Goal: Check status: Check status

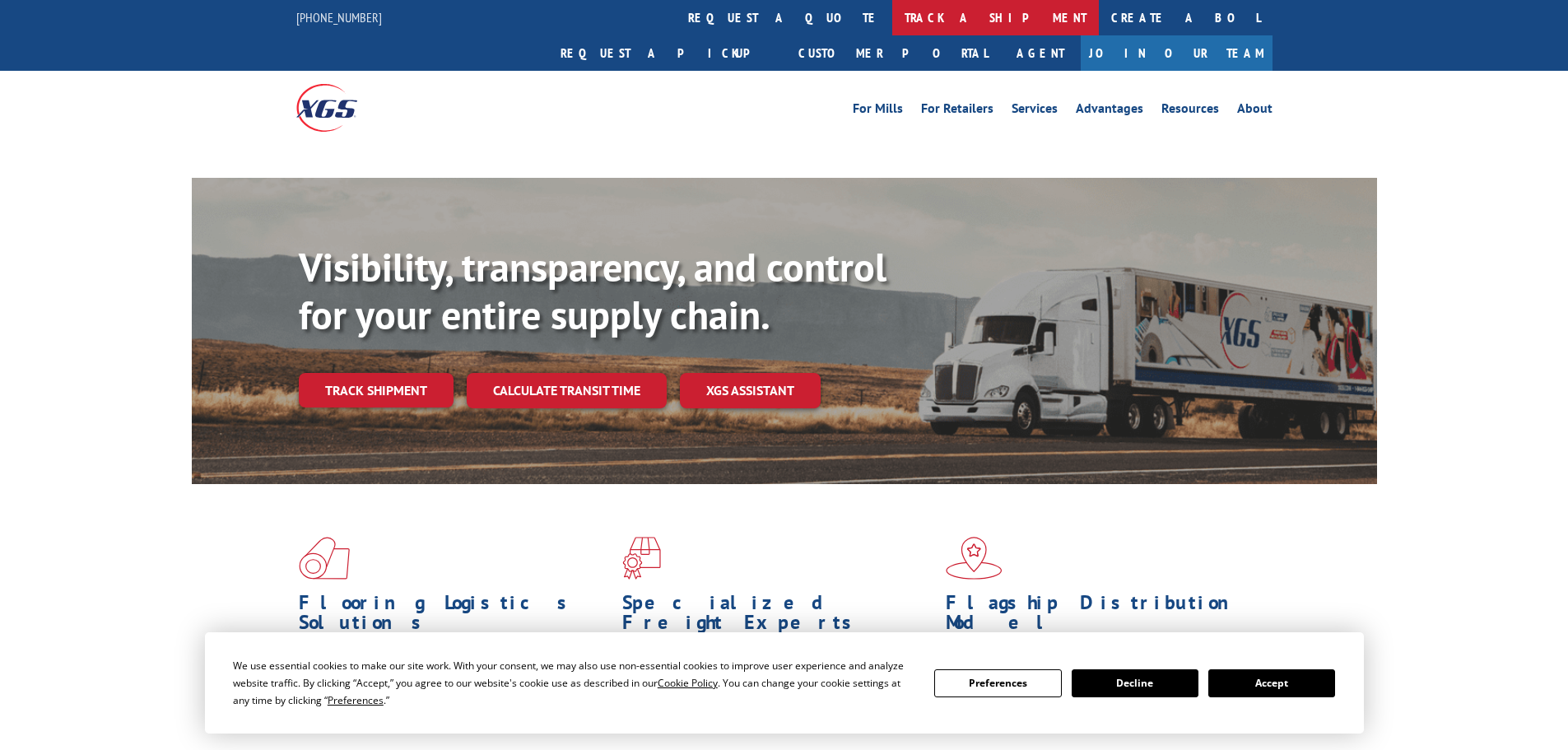
click at [892, 10] on link "track a shipment" at bounding box center [995, 17] width 207 height 35
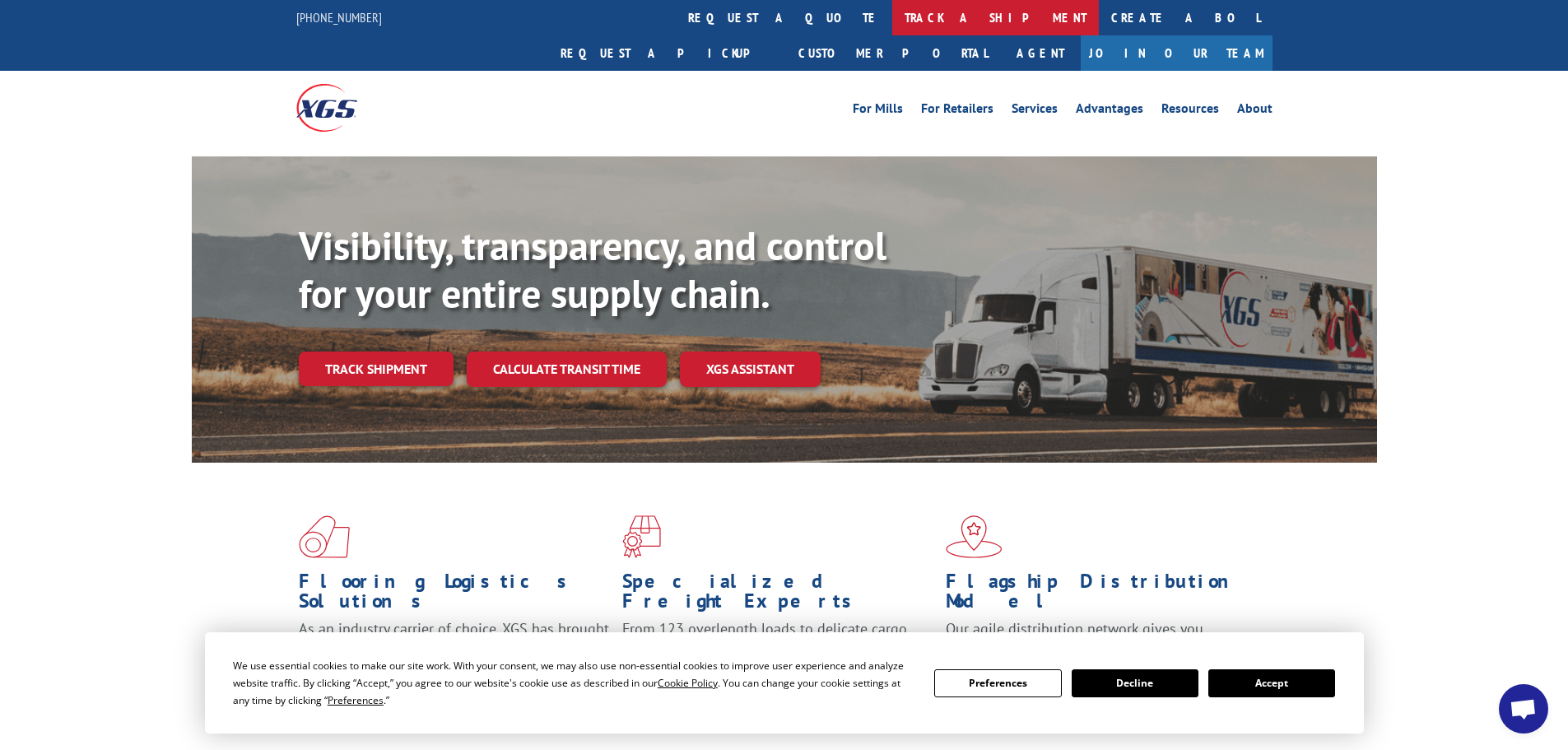
click at [892, 18] on link "track a shipment" at bounding box center [995, 17] width 207 height 35
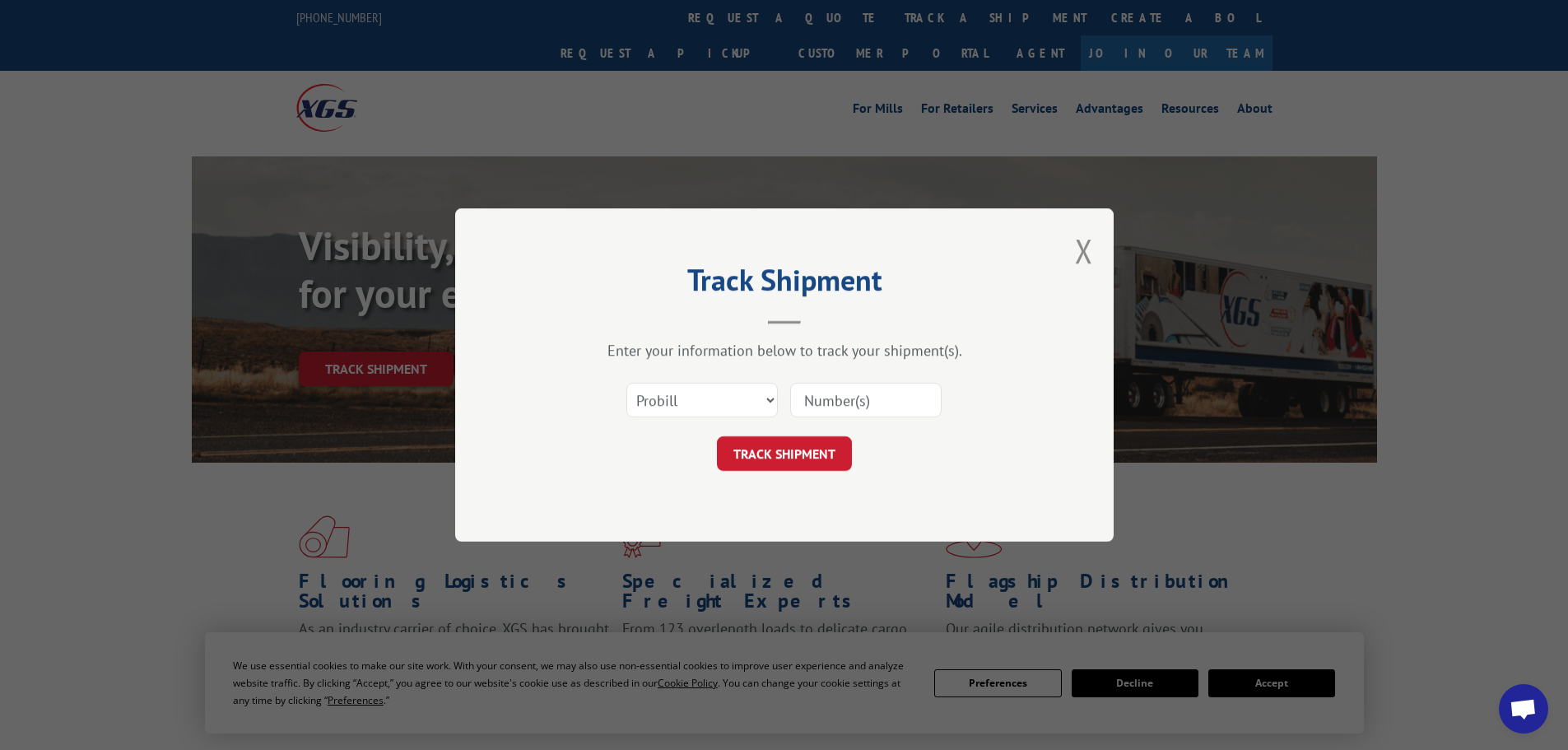
click at [838, 391] on input at bounding box center [865, 400] width 151 height 35
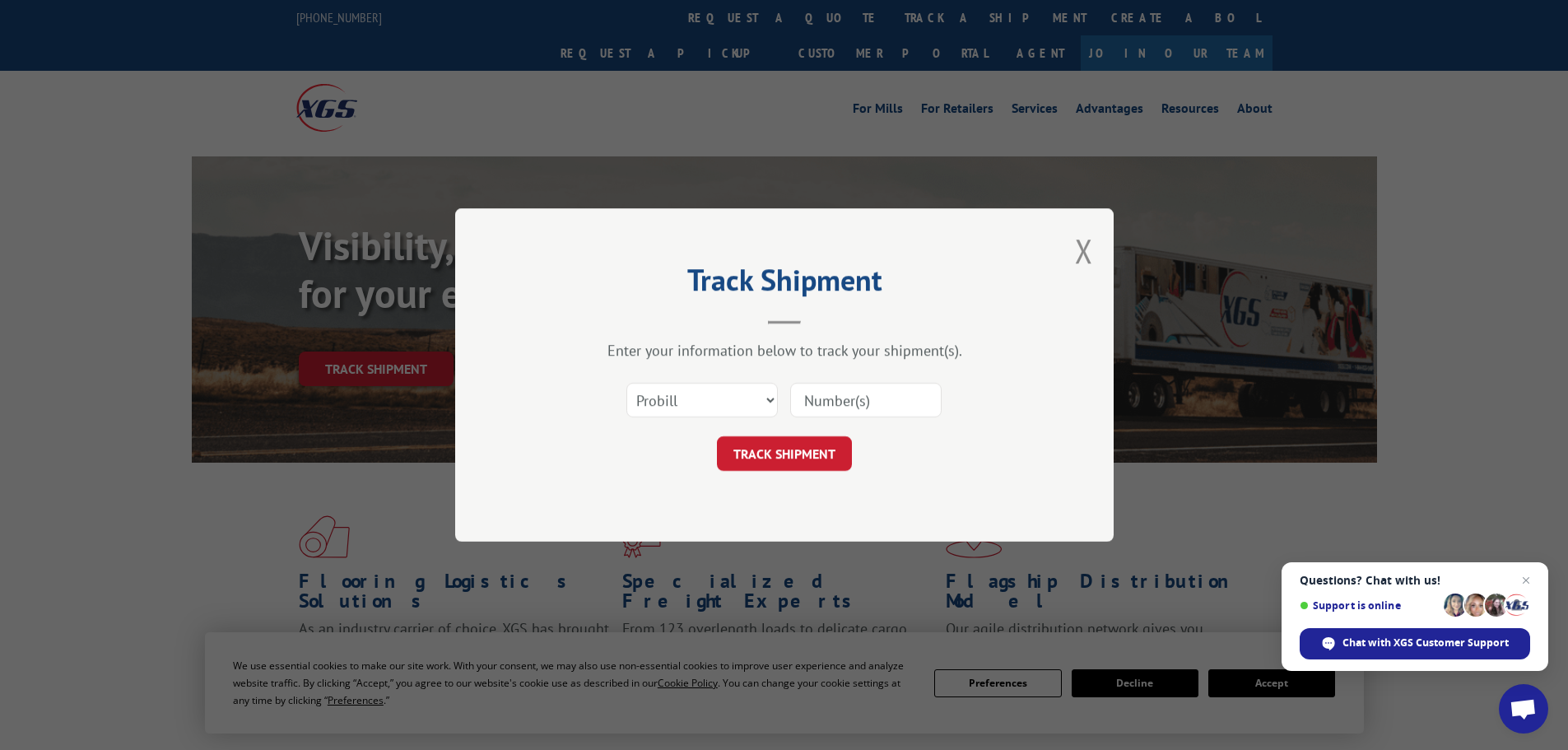
paste input "17517657"
type input "17517657"
click at [717, 436] on button "TRACK SHIPMENT" at bounding box center [784, 453] width 135 height 35
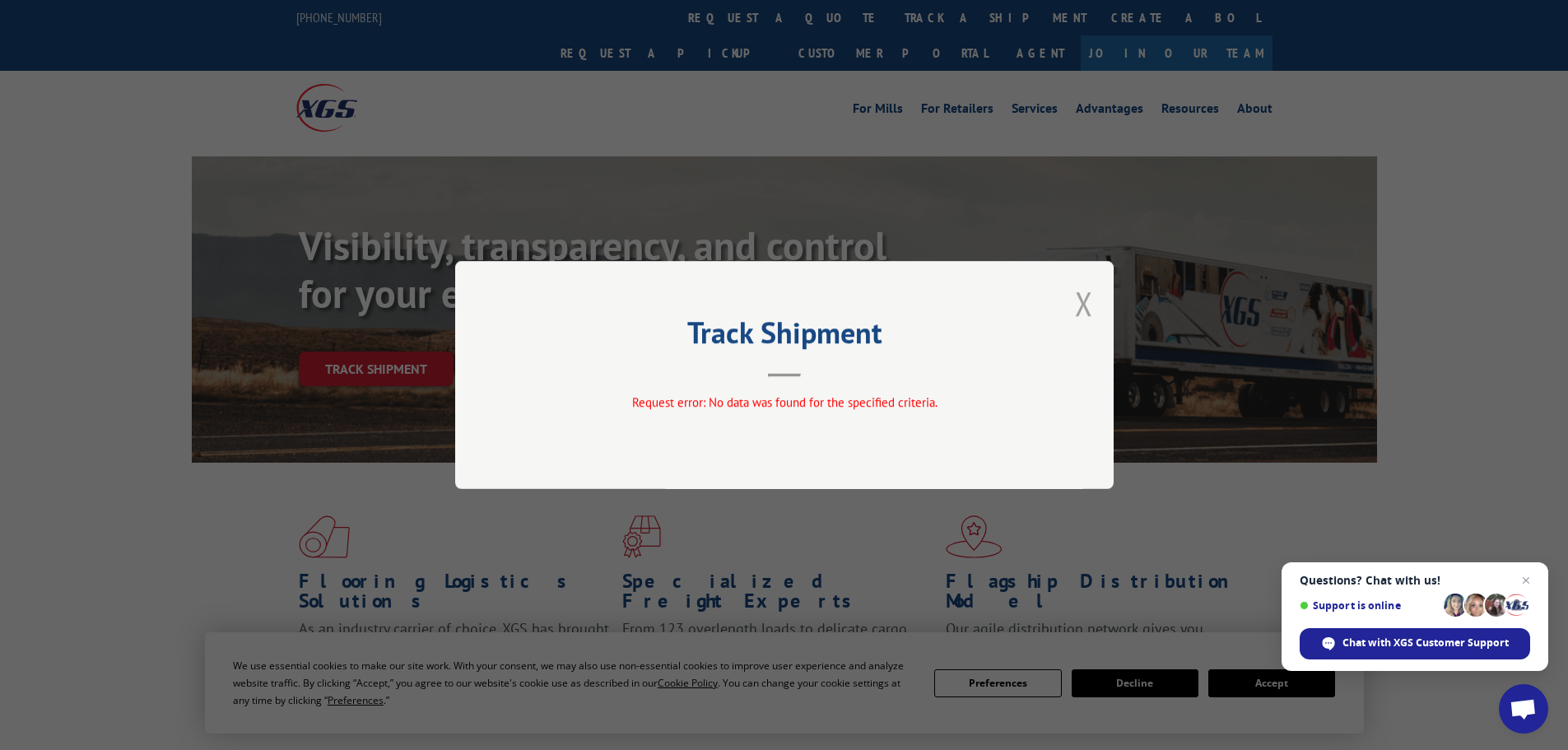
click at [1080, 300] on button "Close modal" at bounding box center [1084, 303] width 18 height 44
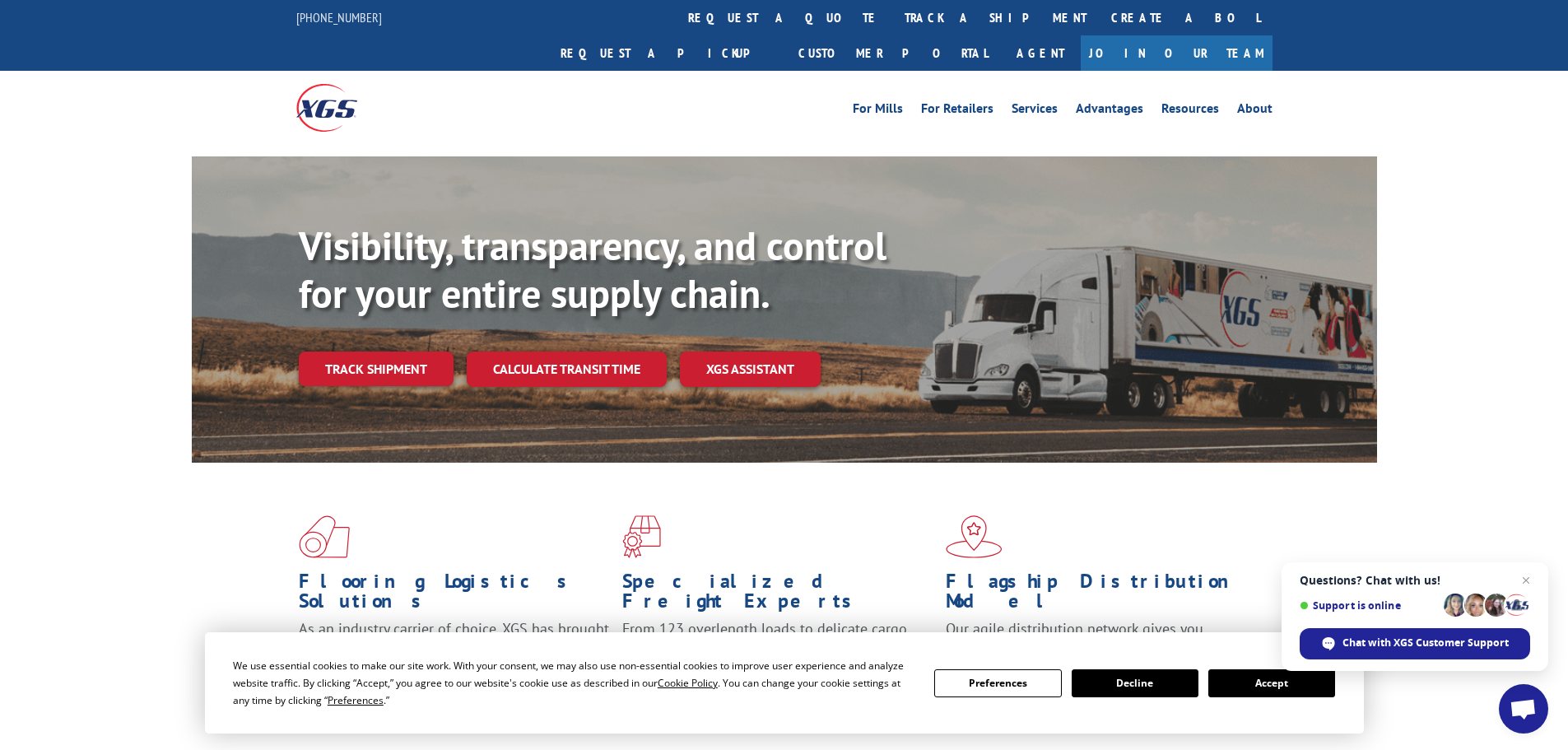
click at [1240, 688] on button "Accept" at bounding box center [1270, 683] width 126 height 28
